Goal: Navigation & Orientation: Find specific page/section

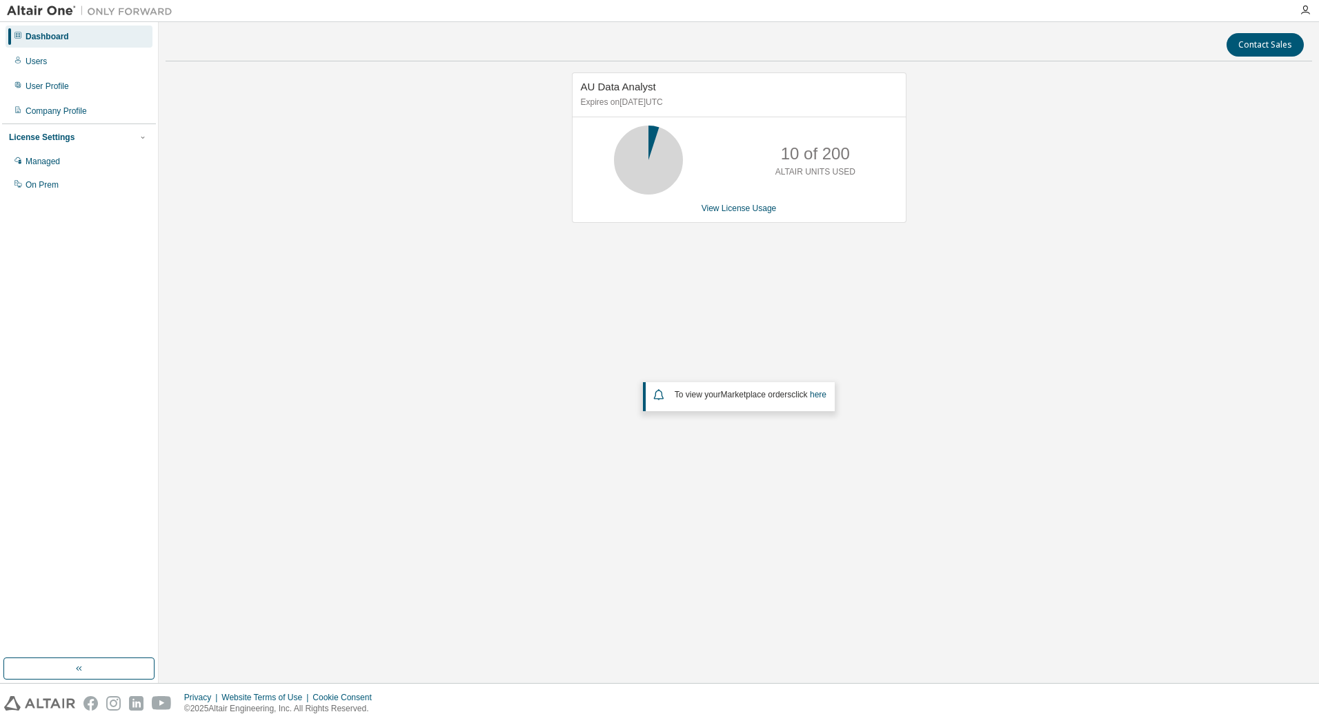
click at [126, 209] on div "Dashboard Users User Profile Company Profile License Settings Managed On Prem" at bounding box center [79, 340] width 154 height 632
click at [579, 662] on div "Contact Sales AU Data Analyst Expires on [DATE] UTC 10 of 200 ALTAIR UNITS USED…" at bounding box center [739, 352] width 1146 height 647
click at [46, 66] on div "Users" at bounding box center [36, 61] width 21 height 11
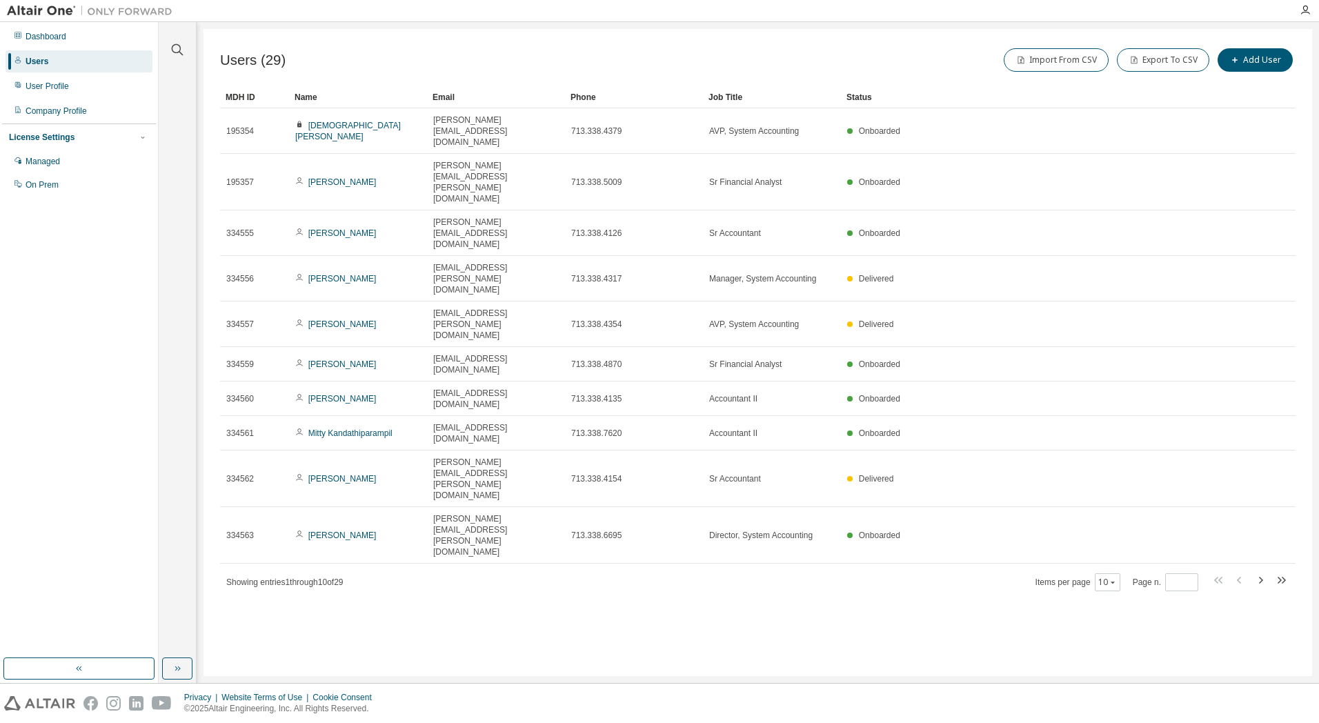
click at [308, 98] on div "Name" at bounding box center [358, 97] width 127 height 22
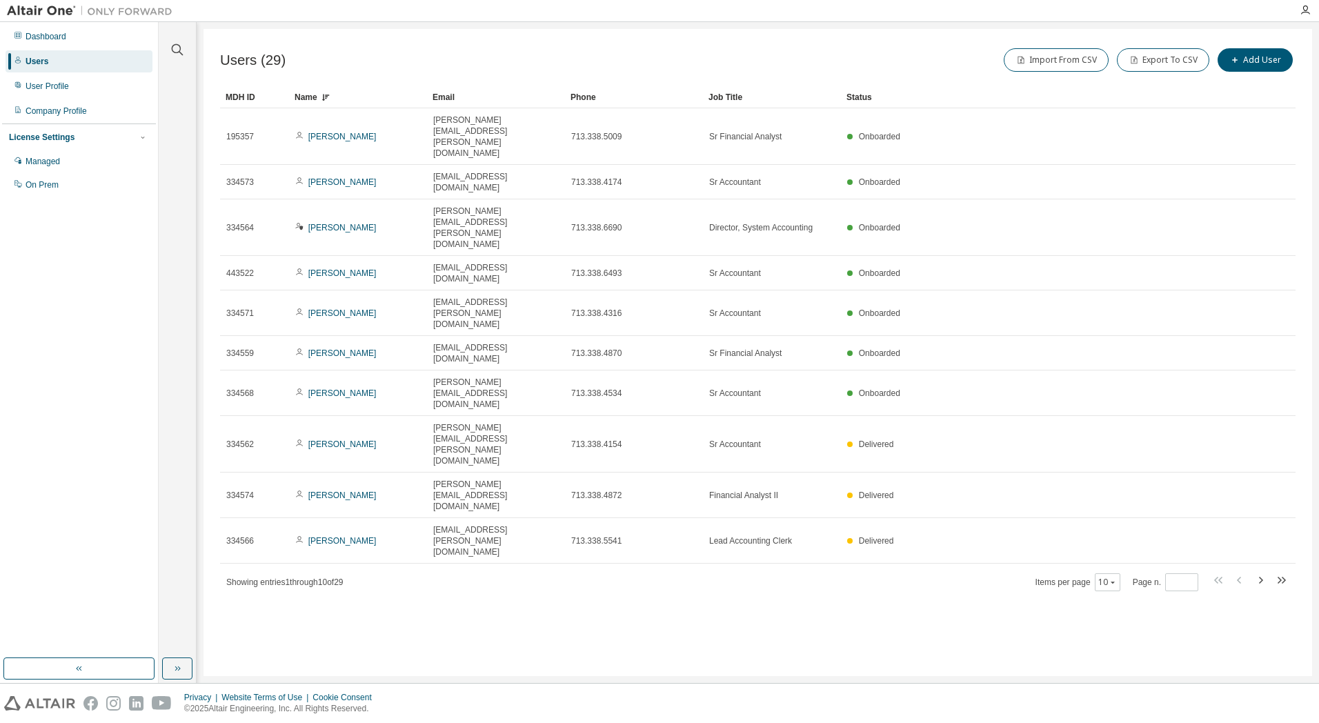
click at [316, 98] on div "Name" at bounding box center [358, 97] width 127 height 22
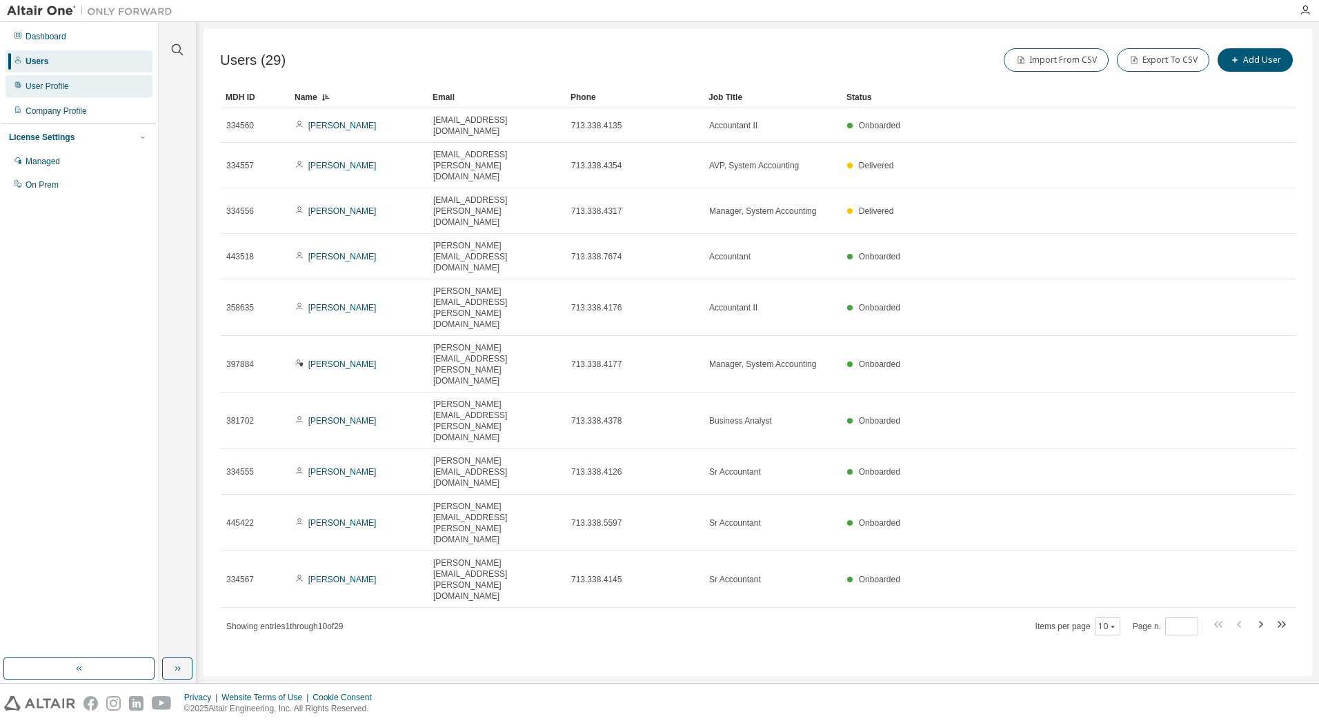
click at [64, 90] on div "User Profile" at bounding box center [47, 86] width 43 height 11
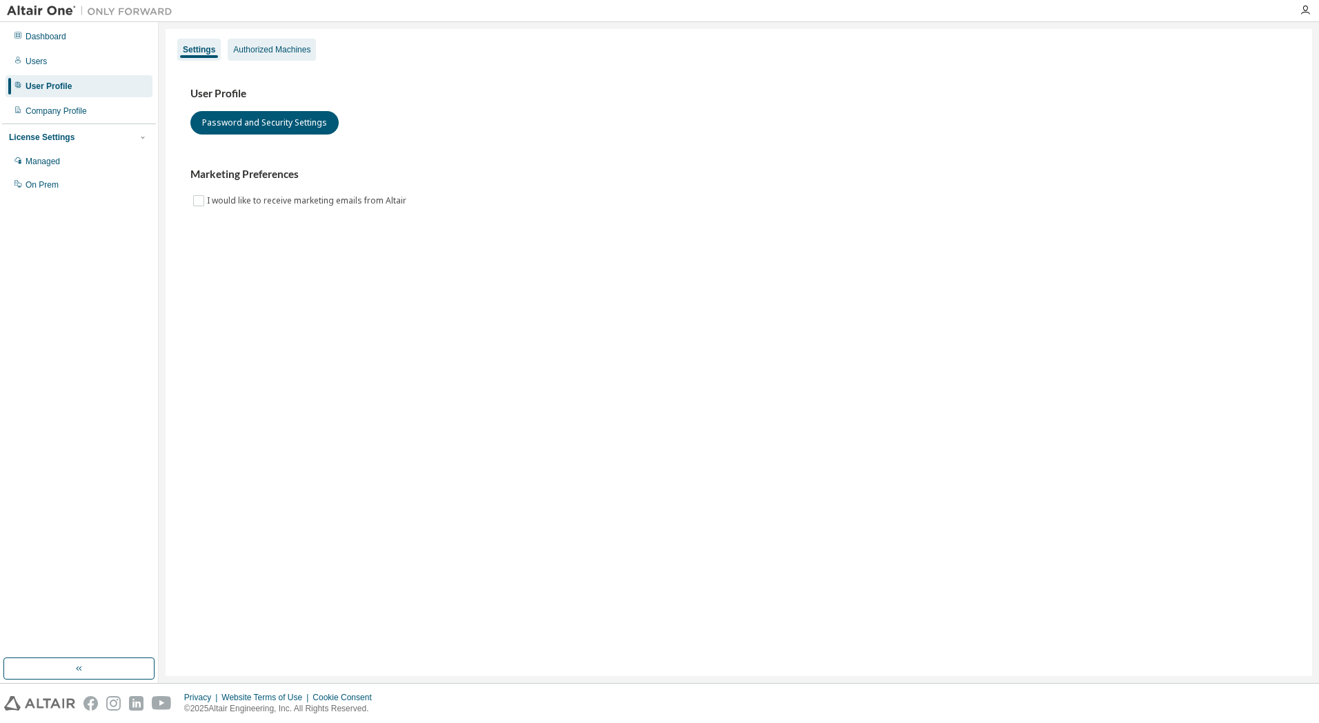
click at [267, 57] on div "Authorized Machines" at bounding box center [272, 50] width 88 height 22
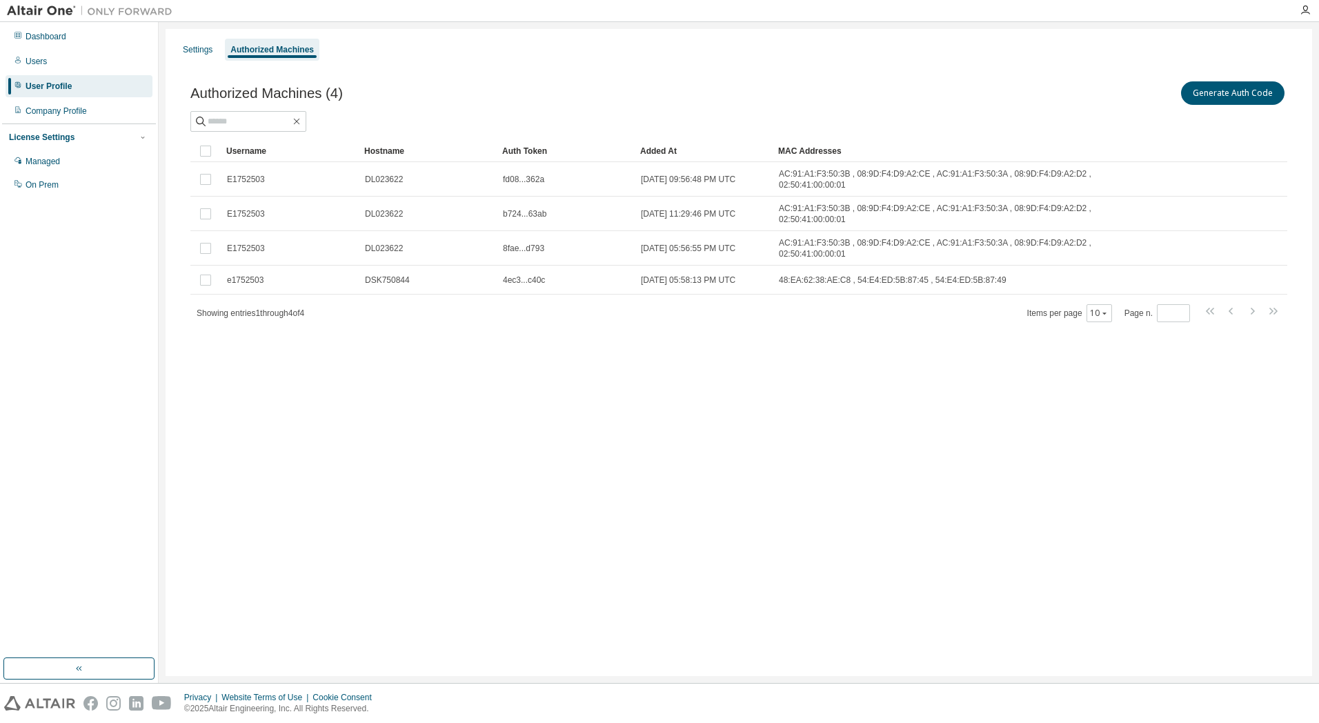
click at [258, 150] on div "Username" at bounding box center [289, 151] width 127 height 22
click at [32, 58] on div "Users" at bounding box center [36, 61] width 21 height 11
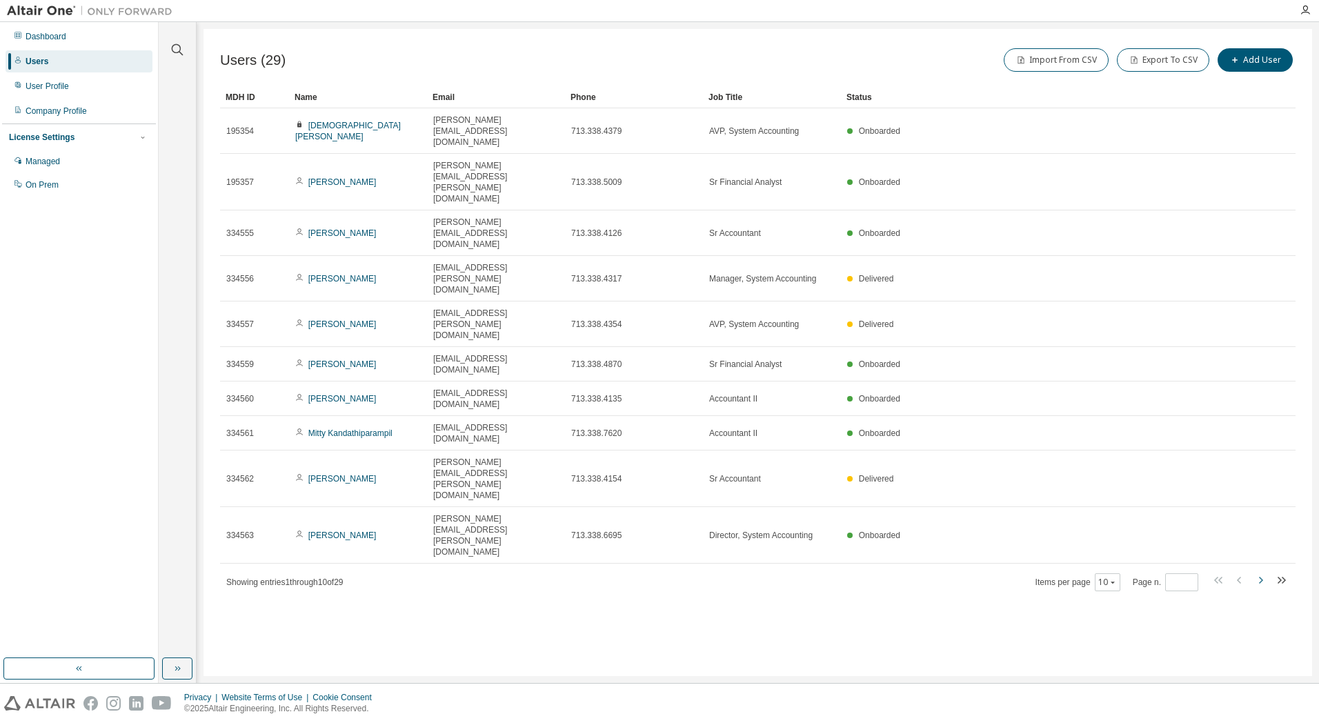
click at [1263, 572] on icon "button" at bounding box center [1260, 580] width 17 height 17
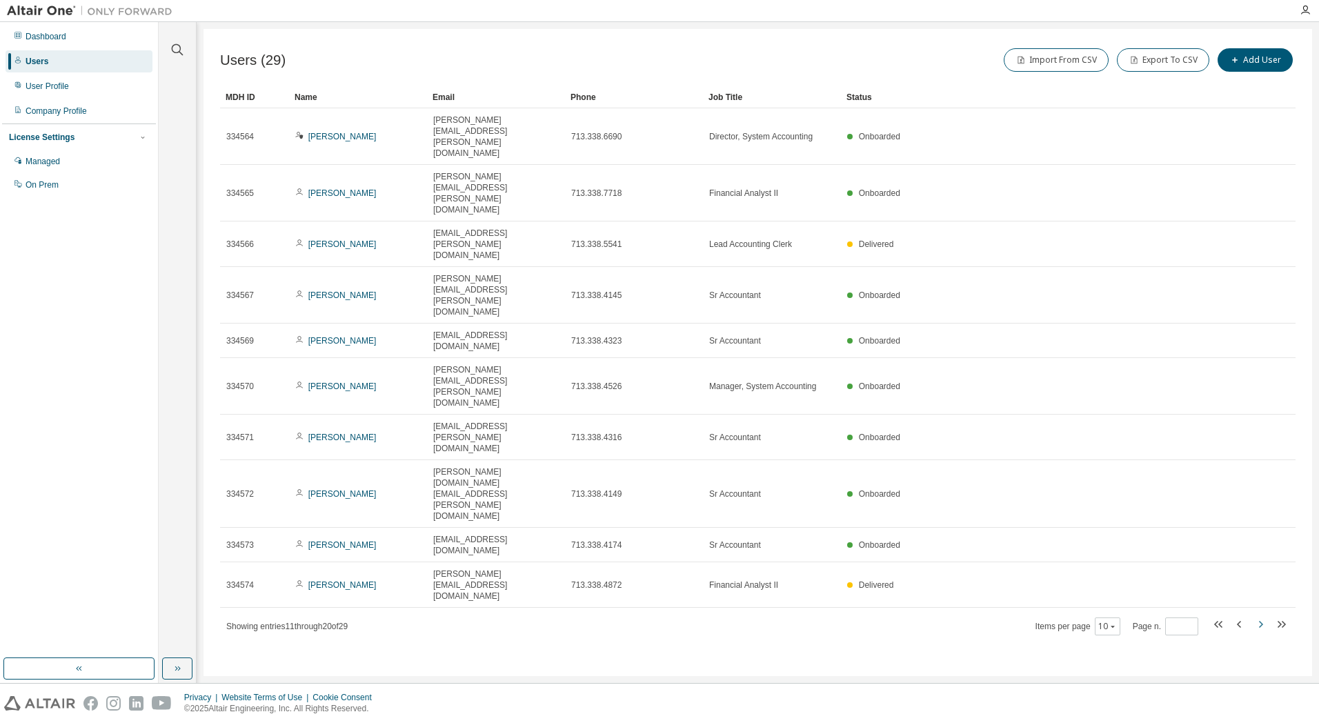
click at [1263, 616] on icon "button" at bounding box center [1260, 624] width 17 height 17
type input "*"
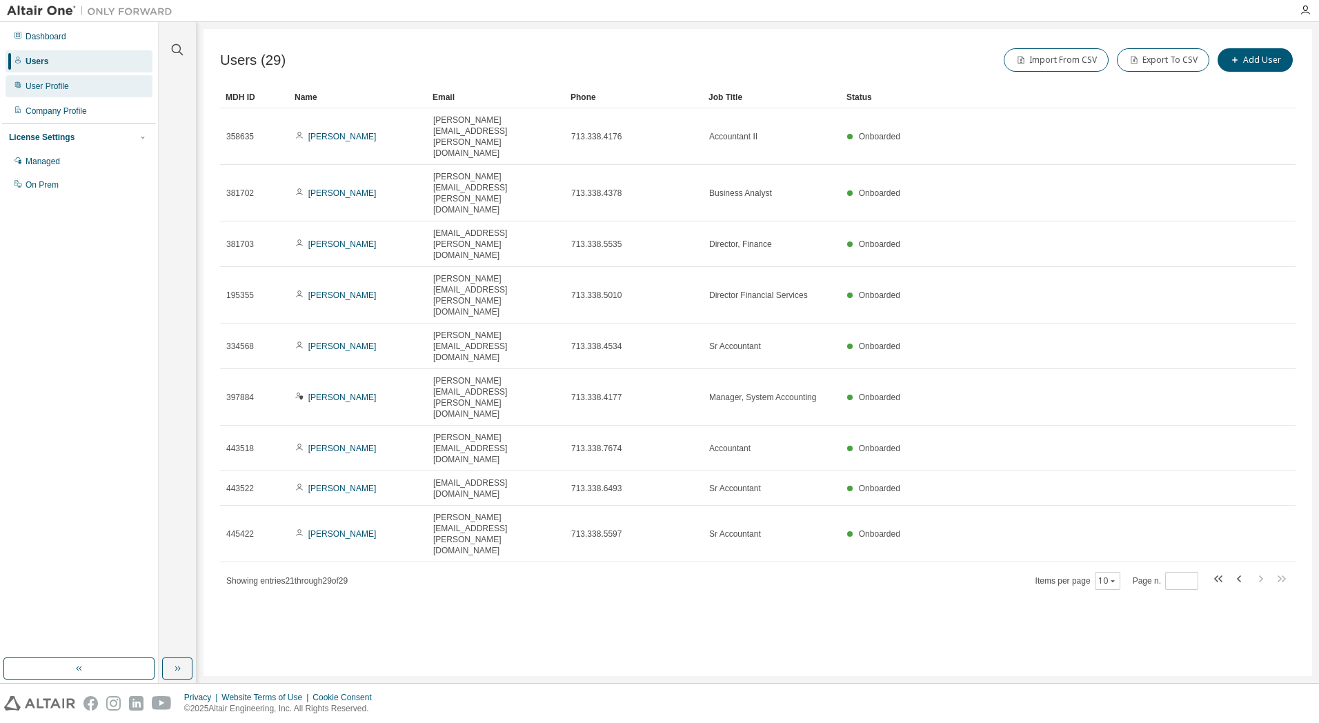
click at [39, 86] on div "User Profile" at bounding box center [47, 86] width 43 height 11
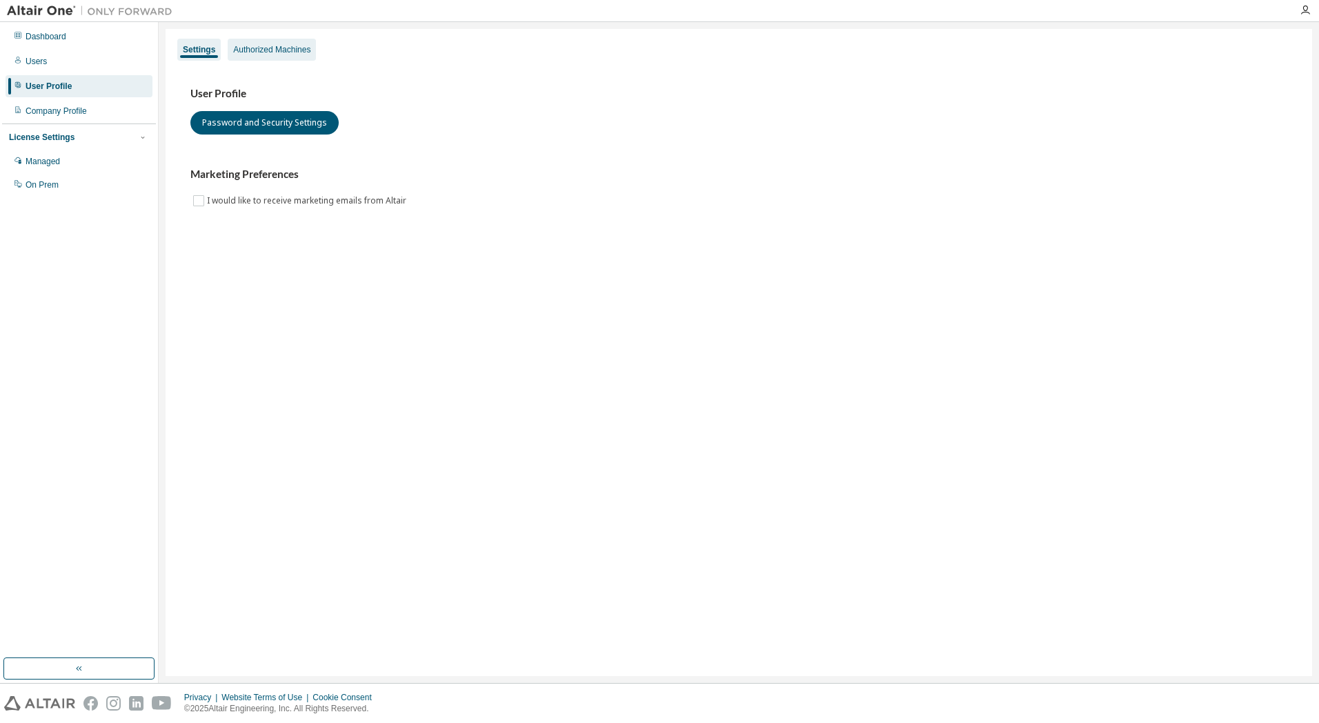
click at [252, 46] on div "Authorized Machines" at bounding box center [271, 49] width 77 height 11
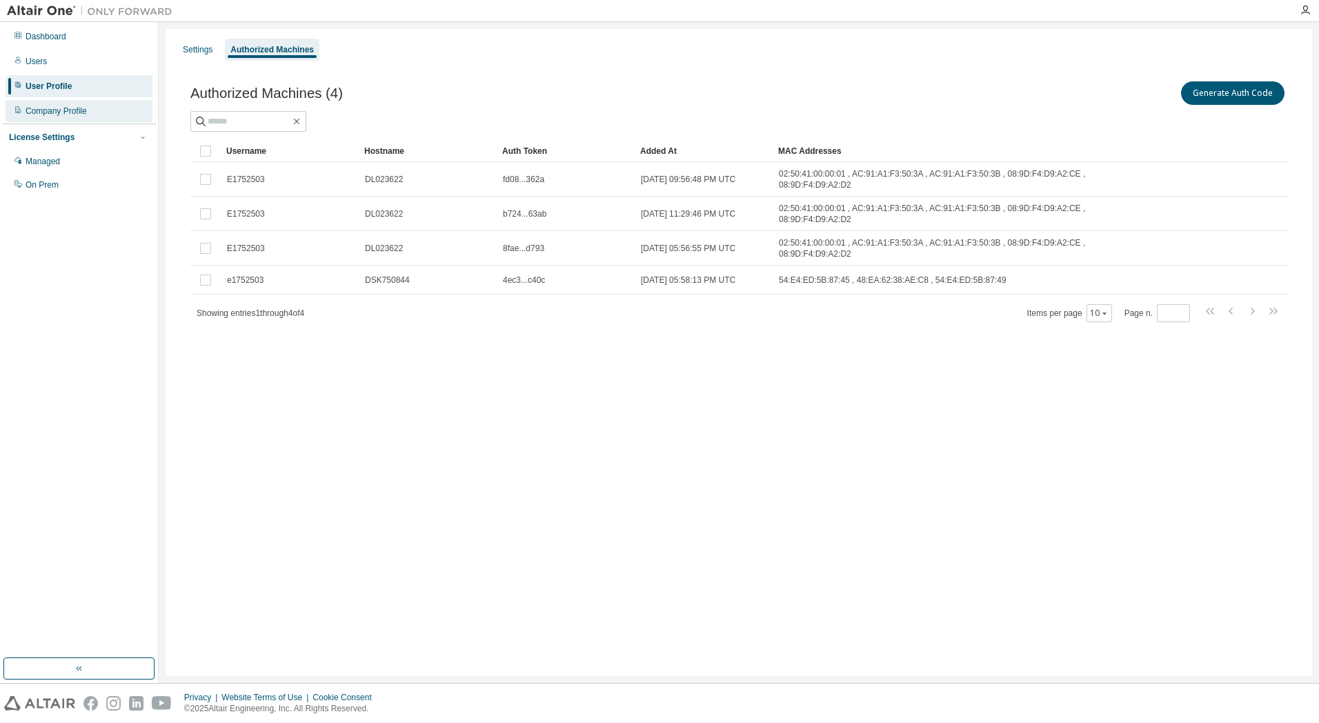
click at [62, 106] on div "Company Profile" at bounding box center [56, 111] width 61 height 11
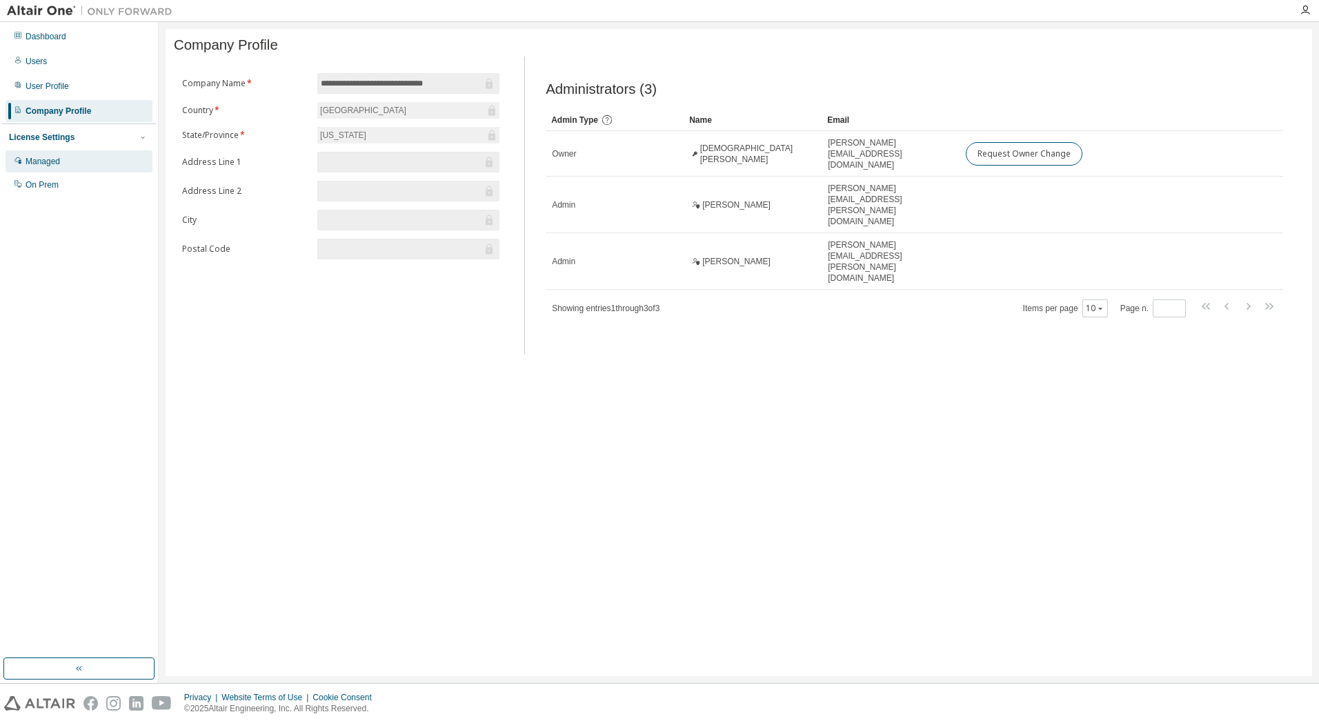
click at [31, 161] on div "Managed" at bounding box center [43, 161] width 34 height 11
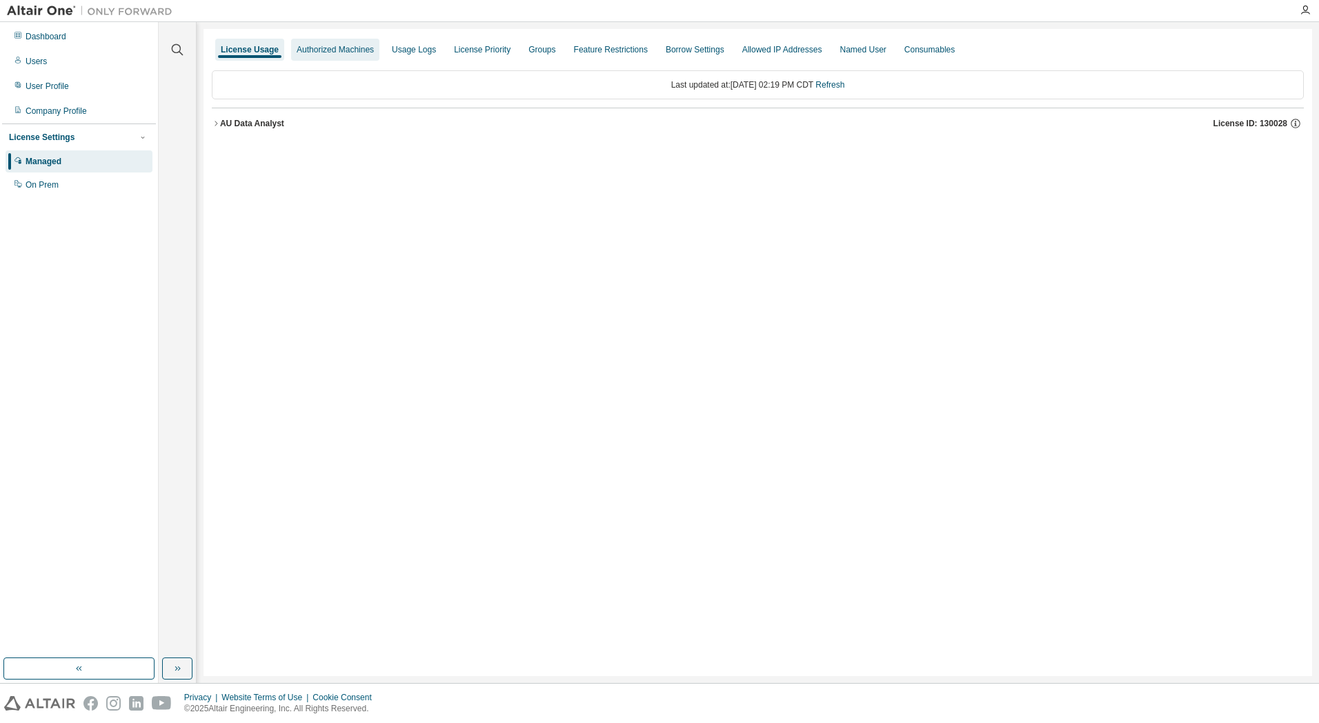
click at [328, 50] on div "Authorized Machines" at bounding box center [335, 49] width 77 height 11
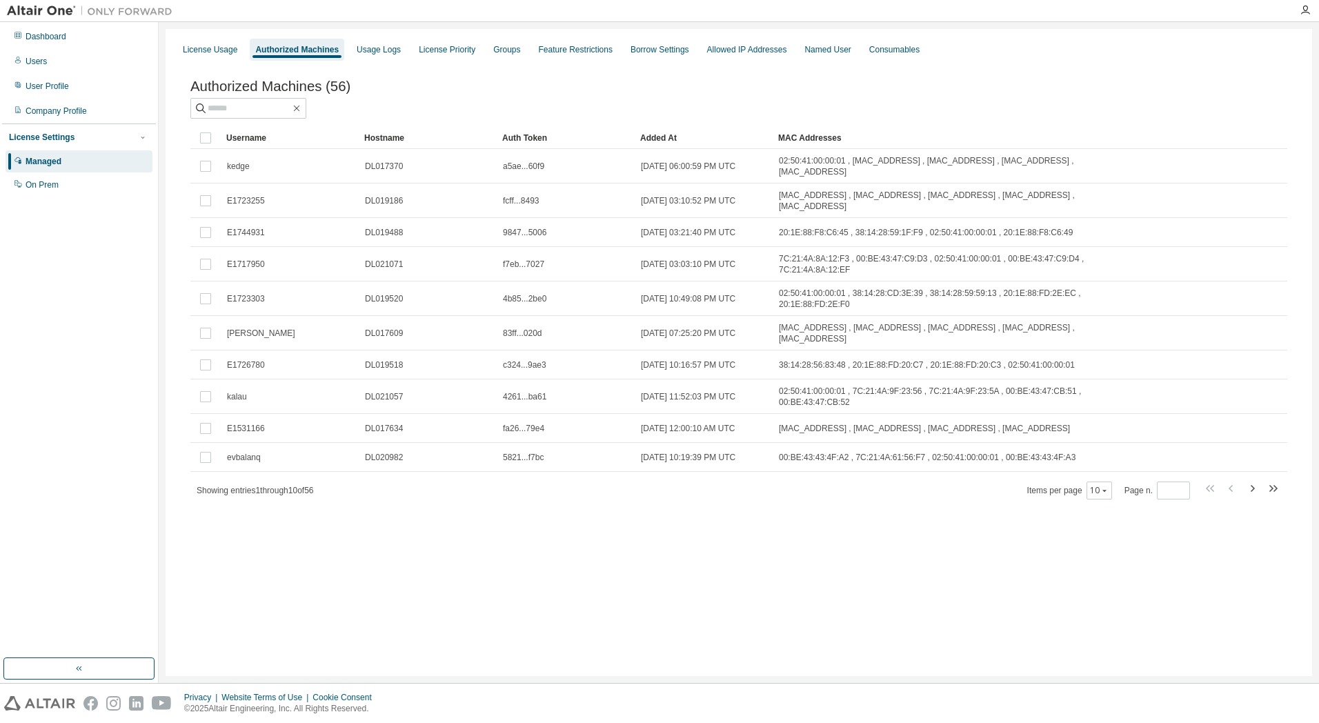
click at [382, 143] on div "Hostname" at bounding box center [427, 138] width 127 height 22
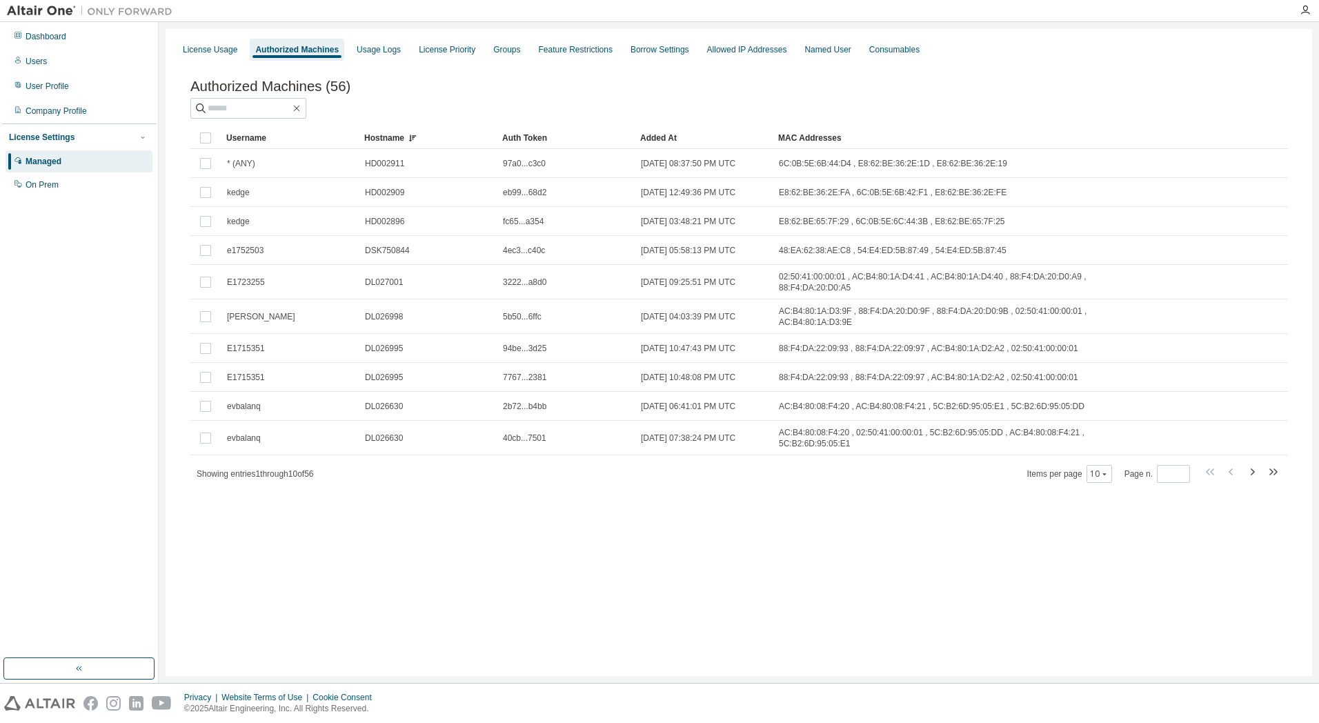
click at [390, 143] on div "Hostname" at bounding box center [427, 138] width 127 height 22
